Goal: Find specific page/section: Find specific page/section

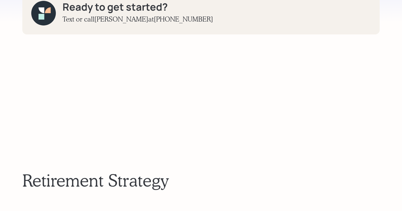
scroll to position [1314, 0]
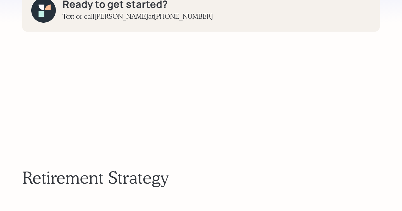
click at [176, 139] on div "Retirement Strategy" at bounding box center [201, 177] width 358 height 211
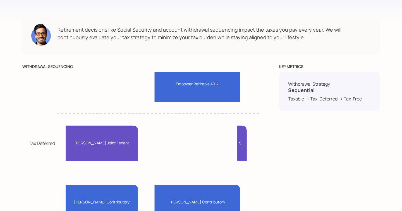
scroll to position [2734, 0]
click at [43, 140] on tspan "Tax Deferred" at bounding box center [42, 143] width 26 height 6
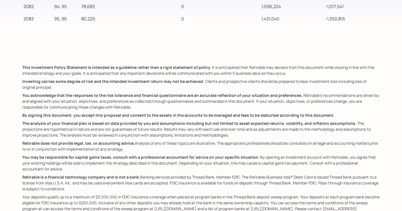
scroll to position [8065, 0]
